Goal: Task Accomplishment & Management: Complete application form

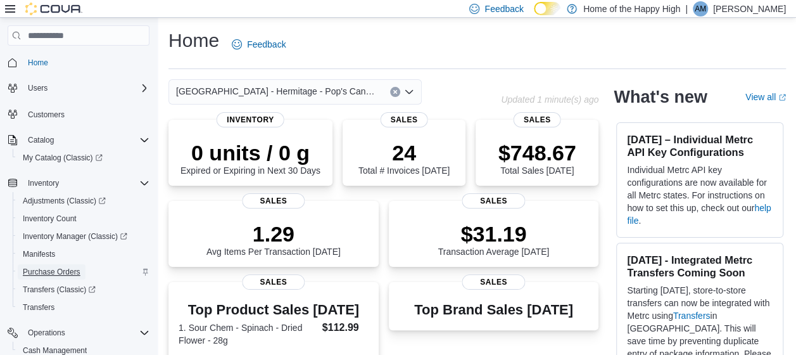
click at [73, 272] on span "Purchase Orders" at bounding box center [52, 272] width 58 height 10
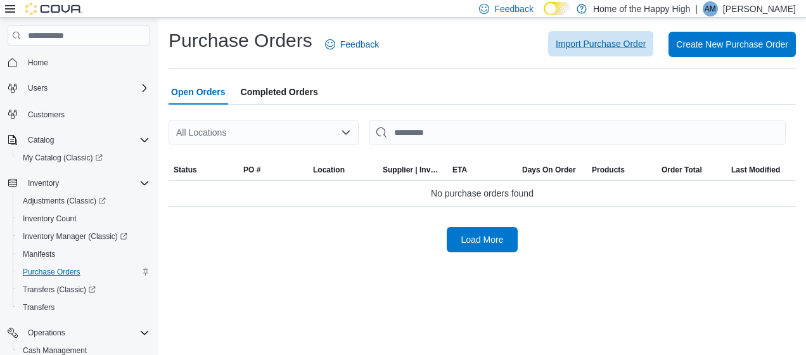
click at [566, 48] on span "Import Purchase Order" at bounding box center [600, 43] width 90 height 13
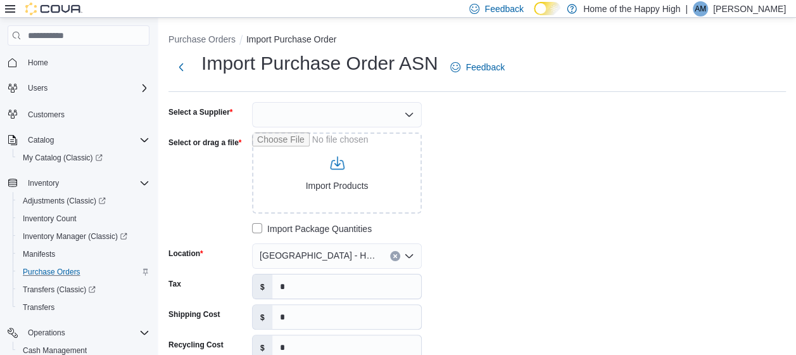
click at [391, 115] on div at bounding box center [337, 114] width 170 height 25
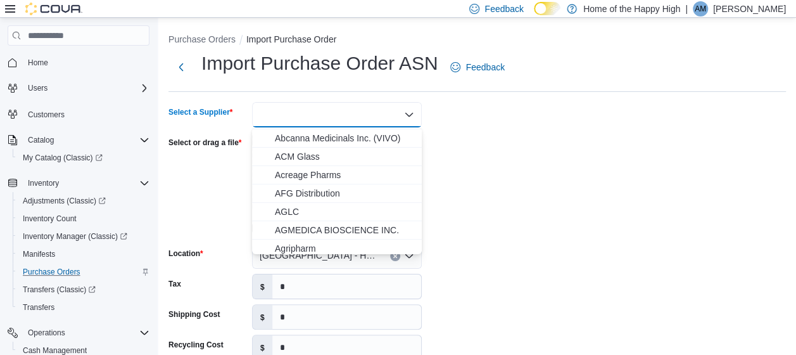
scroll to position [190, 0]
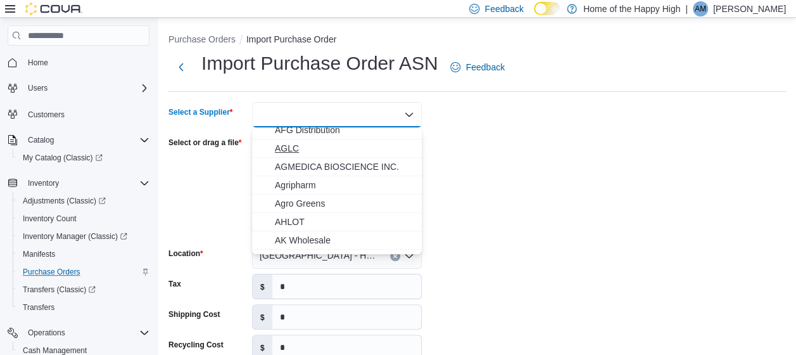
click at [370, 148] on span "AGLC" at bounding box center [344, 148] width 139 height 13
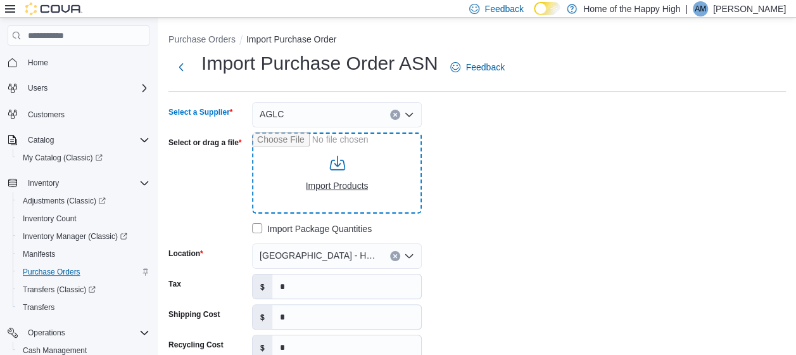
click at [350, 187] on input "Select or drag a file" at bounding box center [337, 172] width 170 height 81
click at [351, 184] on input "Select or drag a file" at bounding box center [337, 172] width 170 height 81
type input "**********"
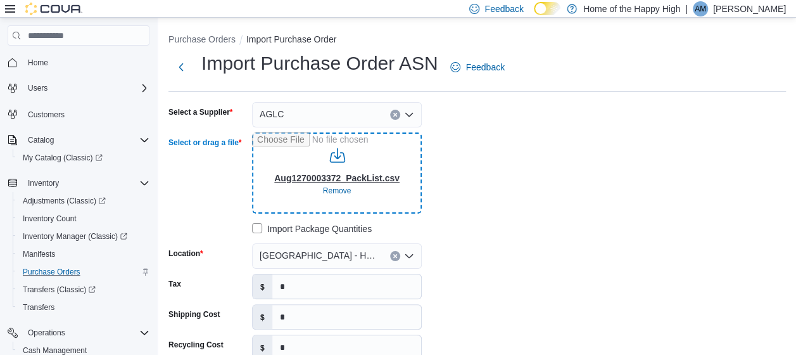
type input "**********"
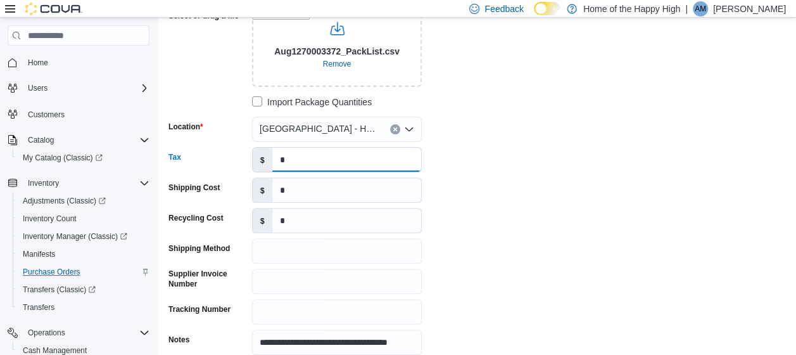
click at [353, 162] on input "*" at bounding box center [346, 160] width 149 height 24
type input "******"
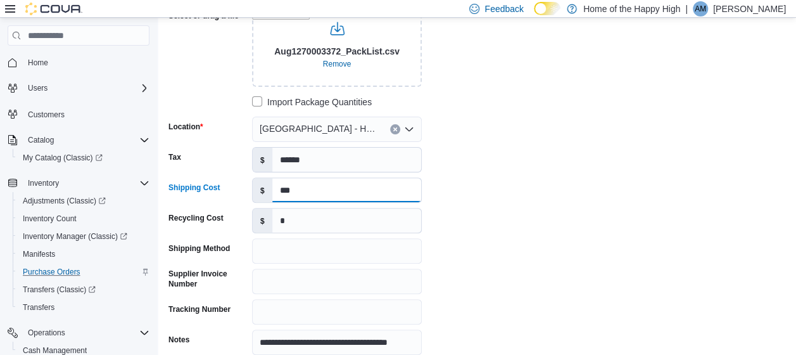
type input "***"
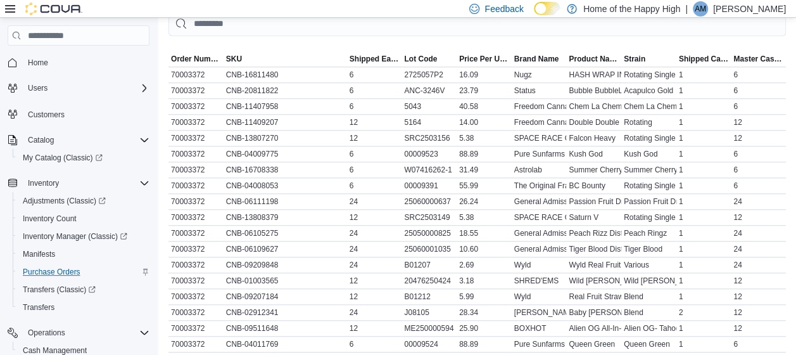
scroll to position [691, 0]
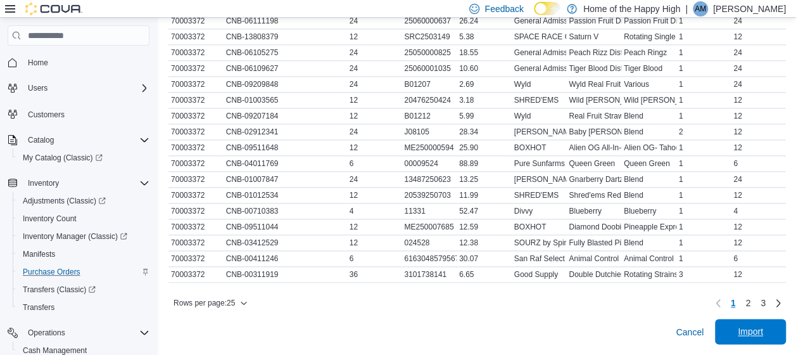
click at [740, 328] on span "Import" at bounding box center [751, 331] width 56 height 25
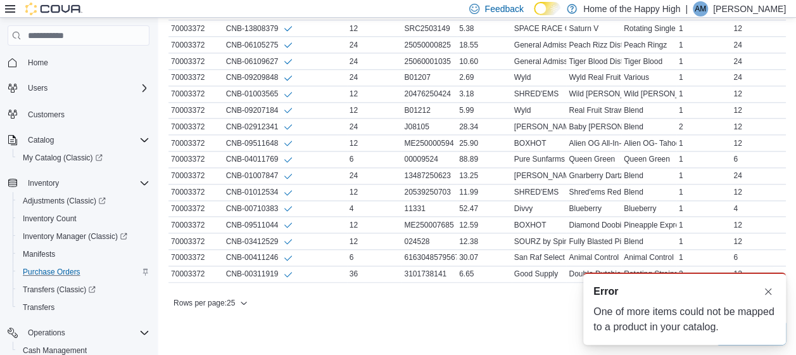
scroll to position [0, 0]
click at [770, 293] on button "Dismiss toast" at bounding box center [768, 290] width 15 height 15
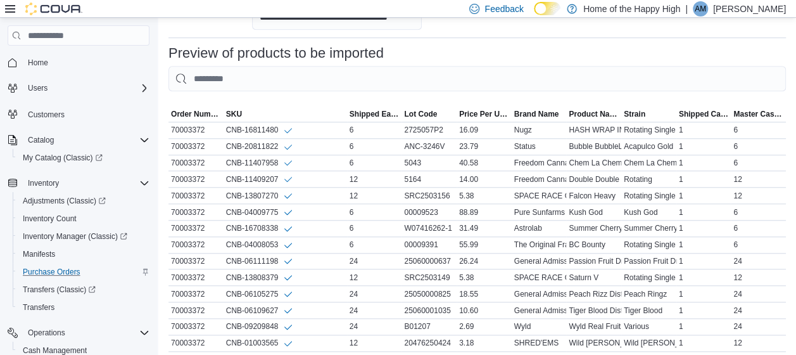
scroll to position [705, 0]
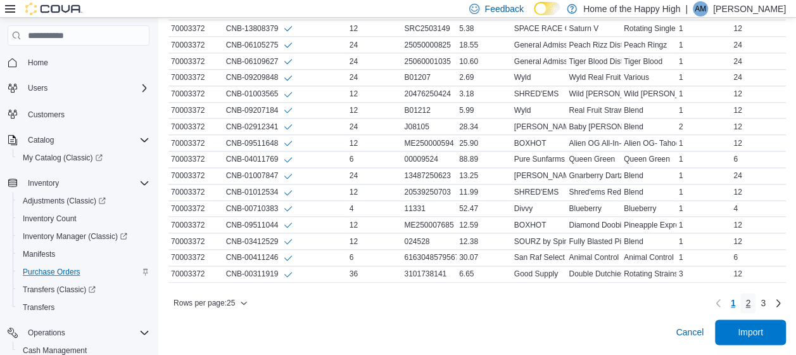
click at [751, 305] on span "2" at bounding box center [747, 302] width 5 height 13
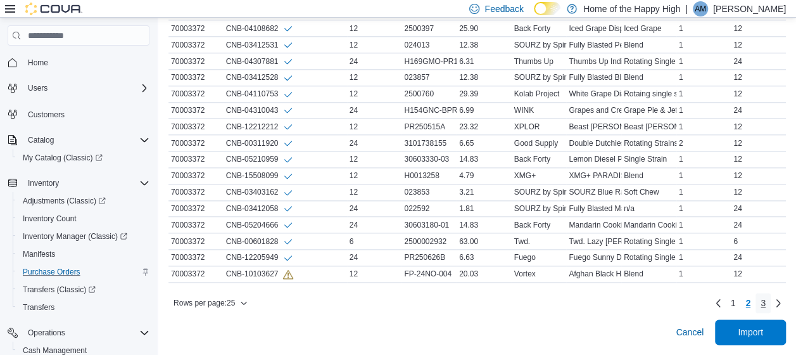
click at [766, 303] on span "3" at bounding box center [763, 302] width 5 height 13
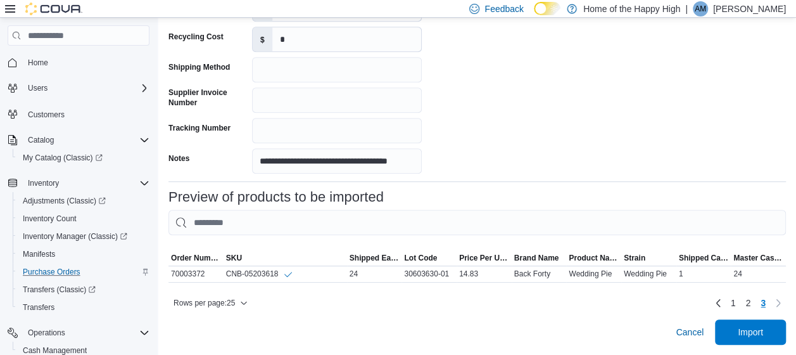
scroll to position [317, 0]
click at [751, 300] on span "2" at bounding box center [747, 302] width 5 height 13
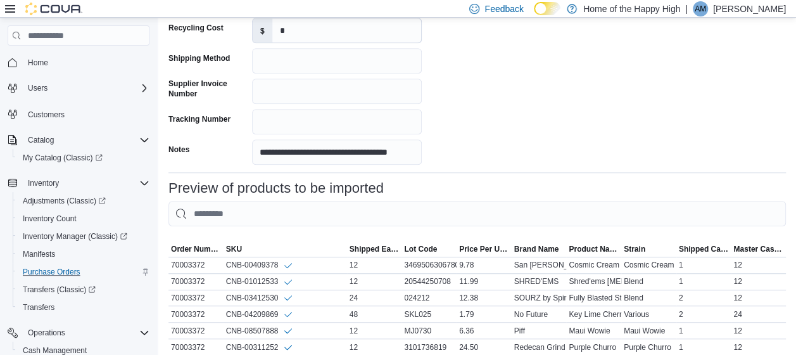
scroll to position [697, 0]
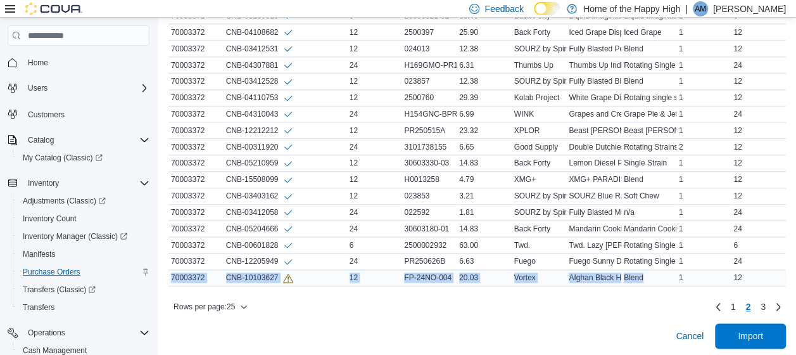
drag, startPoint x: 172, startPoint y: 272, endPoint x: 658, endPoint y: 275, distance: 486.4
click at [658, 275] on tr "Order Number 70003372 SKU CNB-10103627 Shipped Each Qty 12 Lot Code FP-24NO-004…" at bounding box center [477, 277] width 618 height 16
copy tr "70003372 SKU CNB-10103627 Shipped Each Qty 12 Lot Code FP-24NO-004 Price Per Un…"
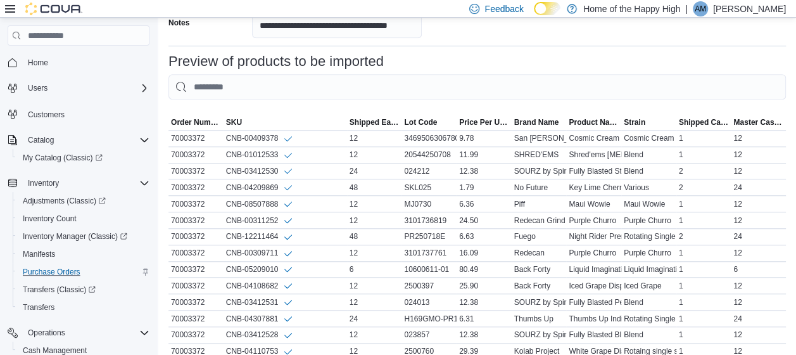
scroll to position [705, 0]
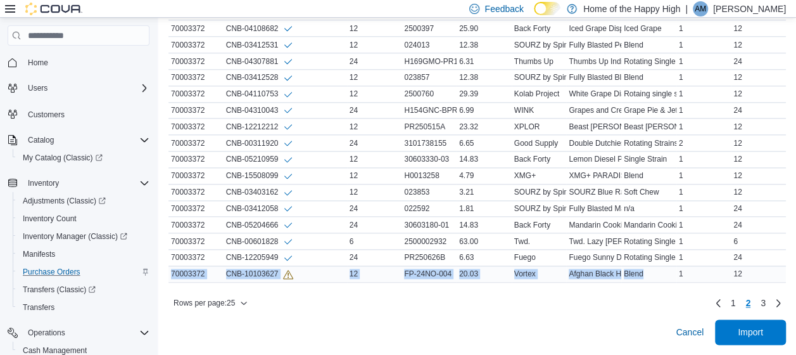
click at [337, 267] on div "CNB-10103627" at bounding box center [286, 274] width 124 height 16
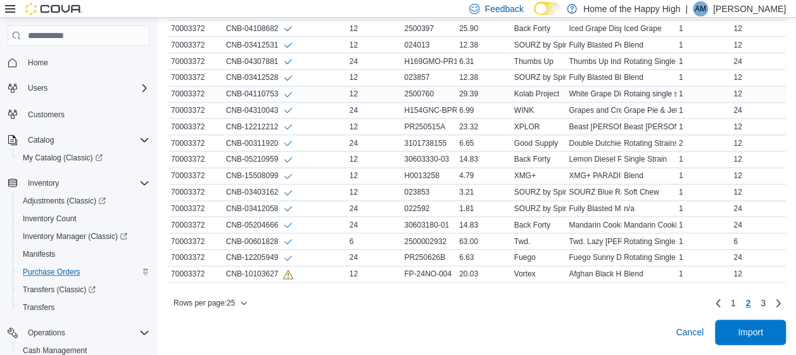
scroll to position [452, 0]
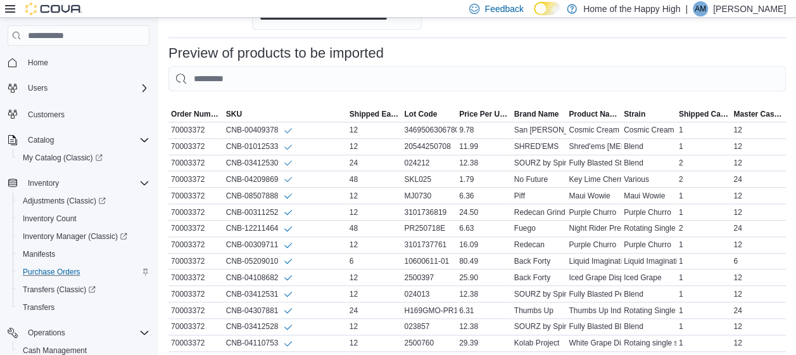
click at [746, 9] on p "[PERSON_NAME]" at bounding box center [749, 8] width 73 height 15
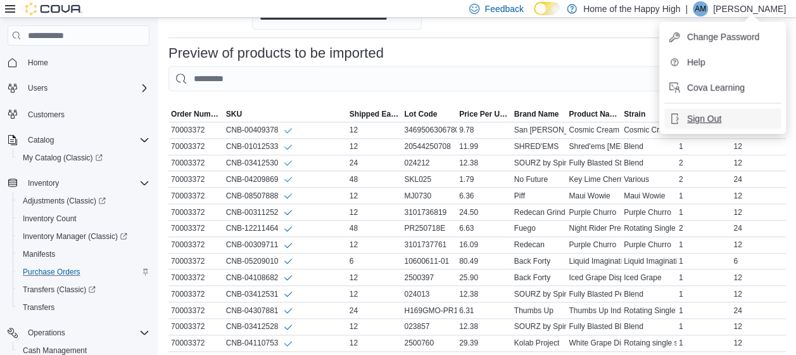
click at [707, 120] on span "Sign Out" at bounding box center [704, 118] width 34 height 13
